Goal: Task Accomplishment & Management: Complete application form

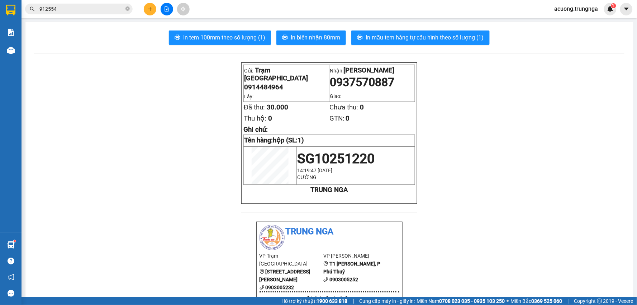
click at [149, 8] on icon "plus" at bounding box center [150, 8] width 5 height 5
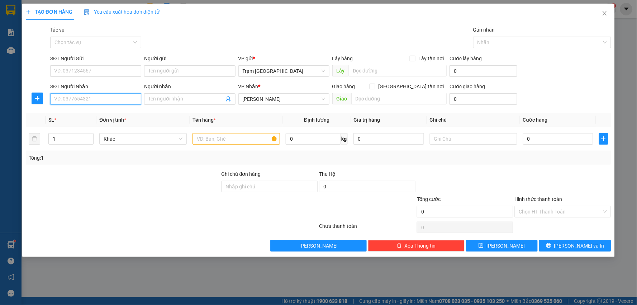
click at [119, 101] on input "SĐT Người Nhận" at bounding box center [95, 98] width 91 height 11
type input "0933415163"
click at [173, 100] on input "Người nhận" at bounding box center [185, 99] width 75 height 8
type input "Hoa"
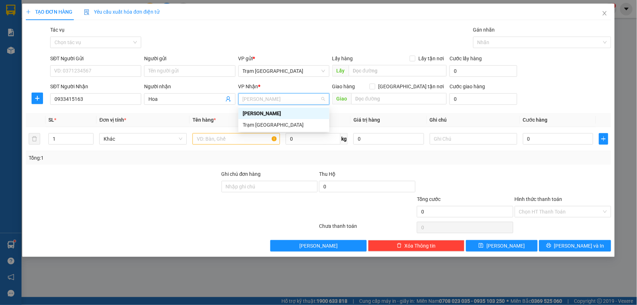
click at [260, 111] on div "[PERSON_NAME]" at bounding box center [284, 113] width 82 height 8
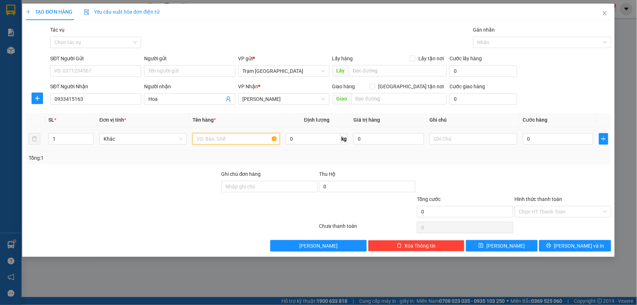
click at [220, 143] on input "text" at bounding box center [235, 138] width 87 height 11
type input "túi đỏ (thuốc)"
type input "1"
type input "003"
type input "3"
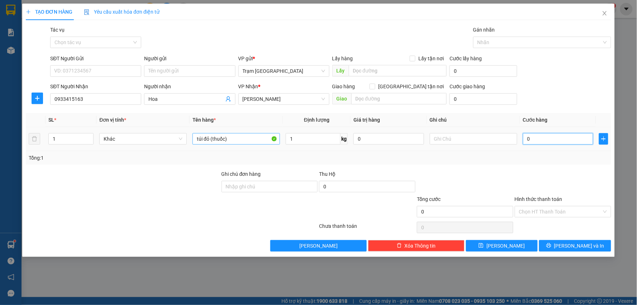
type input "3"
type input "0.030"
type input "30"
type input "30.000"
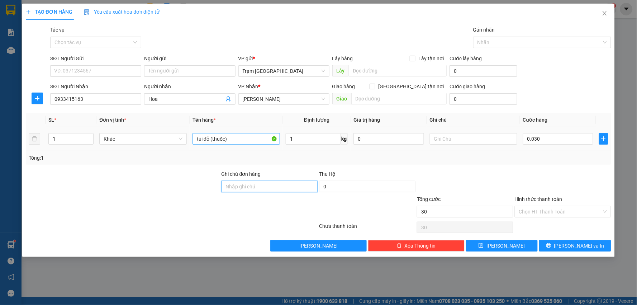
type input "30.000"
click at [560, 209] on input "Hình thức thanh toán" at bounding box center [560, 211] width 83 height 11
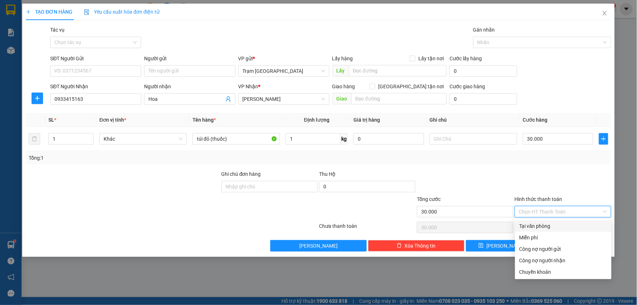
click at [531, 228] on div "Tại văn phòng" at bounding box center [563, 226] width 88 height 8
type input "0"
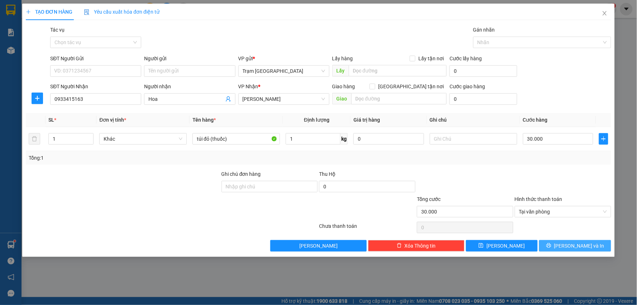
click at [569, 245] on button "[PERSON_NAME] và In" at bounding box center [575, 245] width 72 height 11
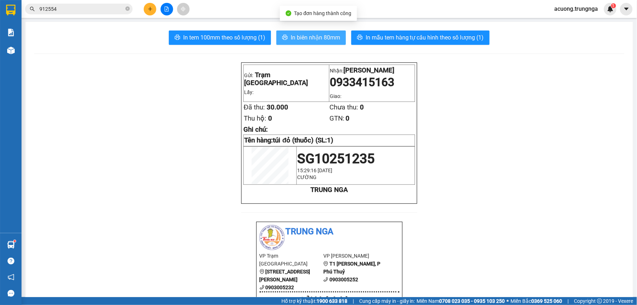
click at [295, 34] on span "In biên nhận 80mm" at bounding box center [315, 37] width 49 height 9
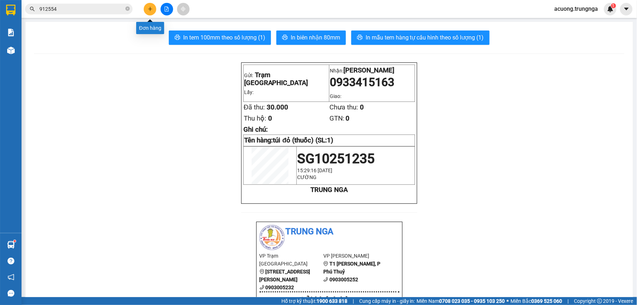
click at [149, 10] on icon "plus" at bounding box center [150, 8] width 5 height 5
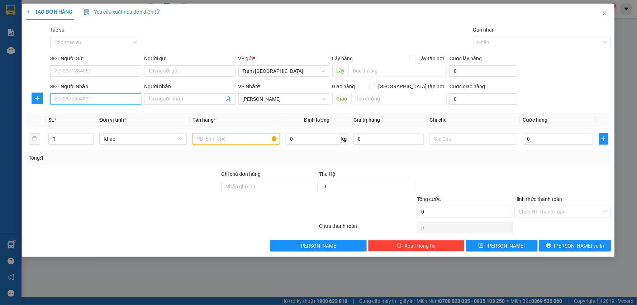
click at [117, 98] on input "SĐT Người Nhận" at bounding box center [95, 98] width 91 height 11
type input "0929838689"
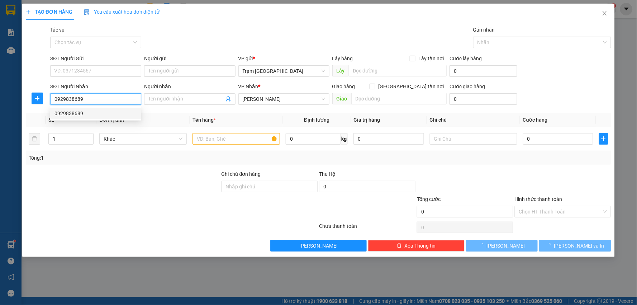
click at [99, 112] on div "0929838689" at bounding box center [95, 113] width 82 height 8
type input "30.000"
type input "0929838689"
click at [179, 100] on input "Người nhận" at bounding box center [185, 99] width 75 height 8
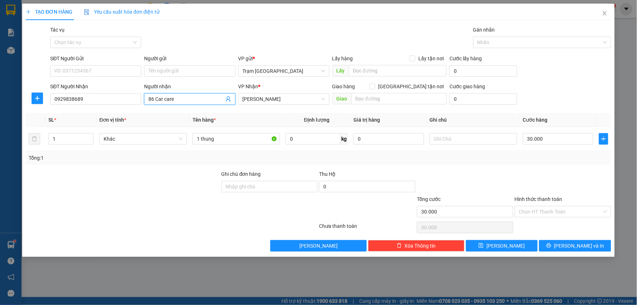
type input "86 Car care"
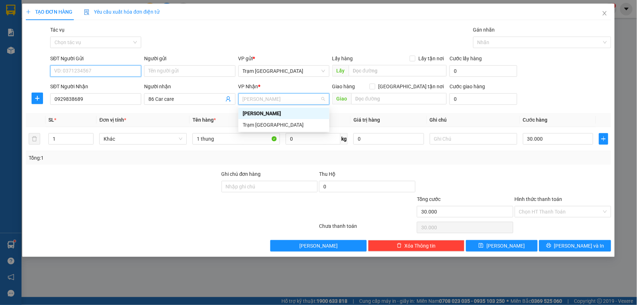
click at [122, 72] on input "SĐT Người Gửi" at bounding box center [95, 70] width 91 height 11
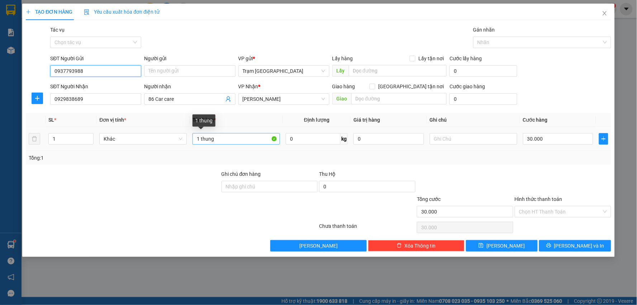
type input "0937793988"
drag, startPoint x: 230, startPoint y: 137, endPoint x: 104, endPoint y: 135, distance: 126.1
click at [105, 139] on tr "1 Khác 1 thung 0 kg 0 30.000" at bounding box center [318, 139] width 585 height 24
type input "kiện (đen)"
type input "5"
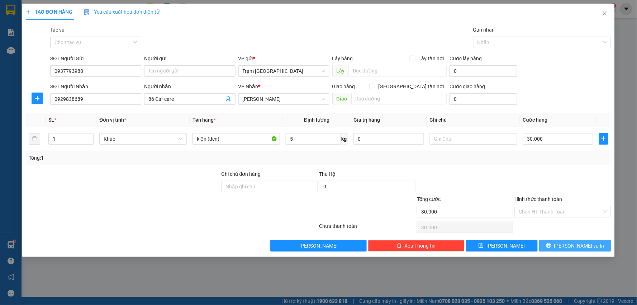
click at [567, 242] on button "[PERSON_NAME] và In" at bounding box center [575, 245] width 72 height 11
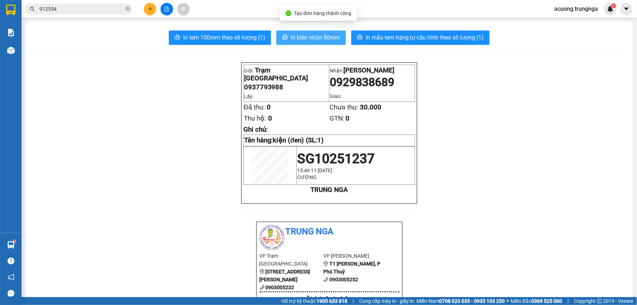
click at [319, 38] on span "In biên nhận 80mm" at bounding box center [315, 37] width 49 height 9
